Goal: Find specific page/section: Find specific page/section

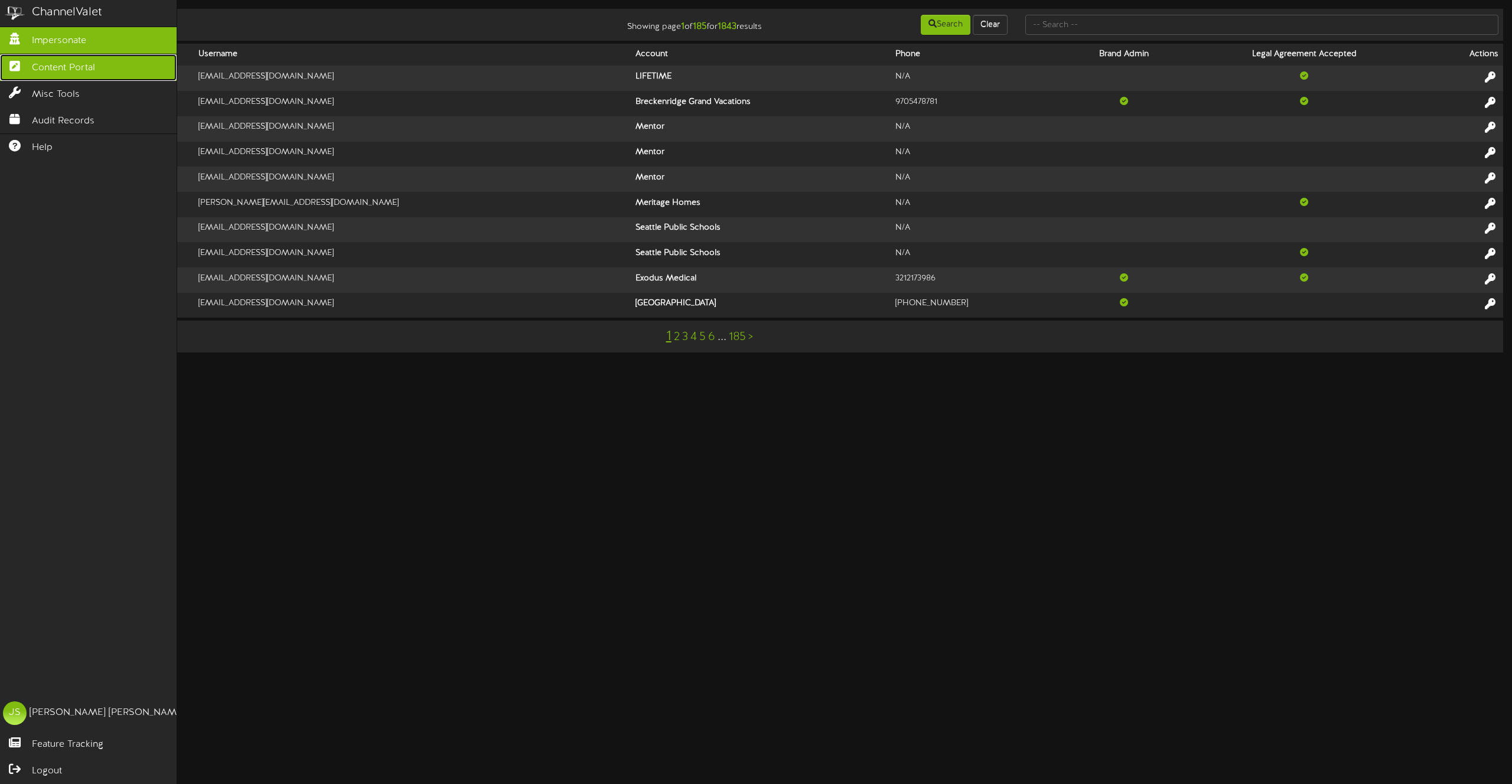
click at [37, 65] on span "Content Portal" at bounding box center [63, 68] width 63 height 13
